Goal: Task Accomplishment & Management: Manage account settings

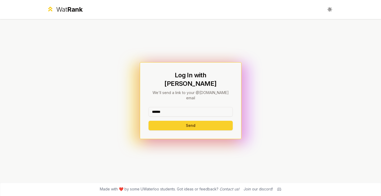
type input "******"
click at [164, 121] on button "Send" at bounding box center [190, 126] width 84 height 10
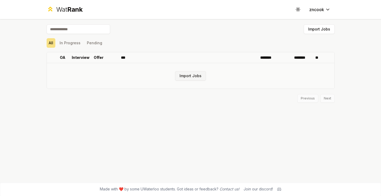
click at [194, 75] on button "Import Jobs" at bounding box center [190, 76] width 31 height 10
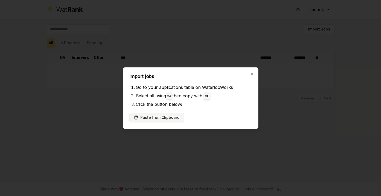
click at [164, 116] on button "Paste from Clipboard" at bounding box center [156, 117] width 55 height 10
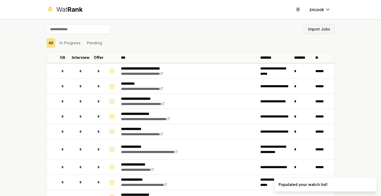
click at [313, 26] on button "Import Jobs" at bounding box center [318, 29] width 31 height 10
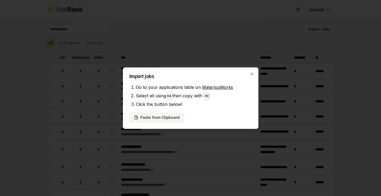
click at [174, 117] on button "Paste from Clipboard" at bounding box center [156, 117] width 55 height 10
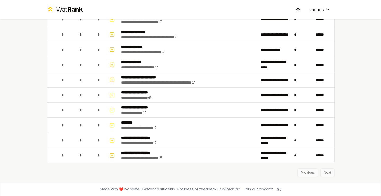
scroll to position [724, 0]
click at [328, 172] on div "Previous Next" at bounding box center [191, 170] width 288 height 14
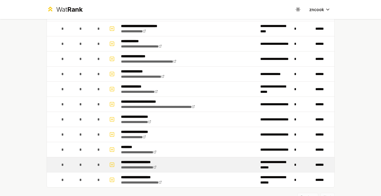
scroll to position [697, 0]
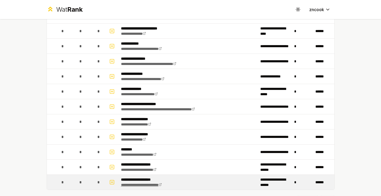
click at [162, 185] on icon at bounding box center [159, 184] width 3 height 3
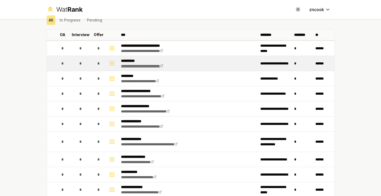
scroll to position [14, 0]
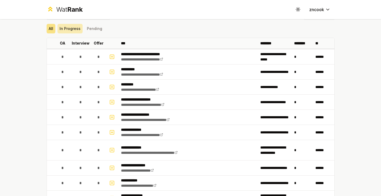
click at [79, 28] on button "In Progress" at bounding box center [69, 29] width 25 height 10
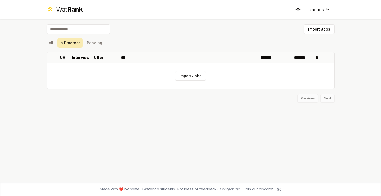
scroll to position [0, 0]
click at [95, 42] on button "Pending" at bounding box center [95, 43] width 20 height 10
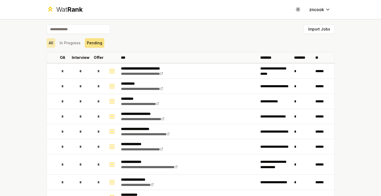
click at [49, 46] on button "All" at bounding box center [51, 43] width 9 height 10
